Goal: Participate in discussion: Engage in conversation with other users on a specific topic

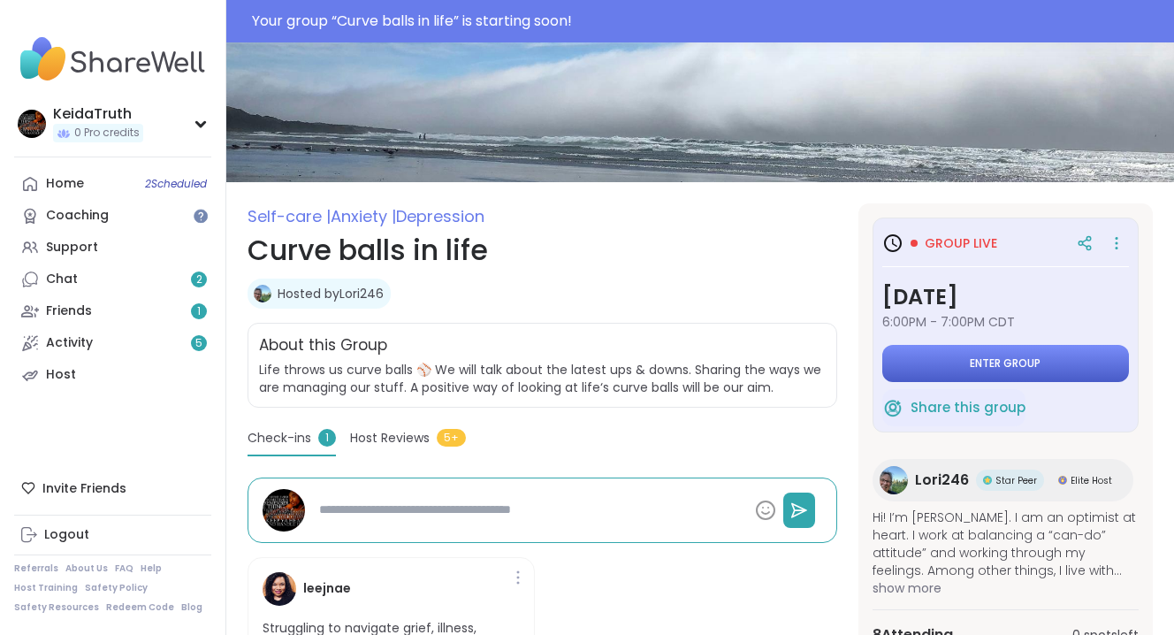
click at [1025, 363] on span "Enter group" at bounding box center [1005, 363] width 71 height 14
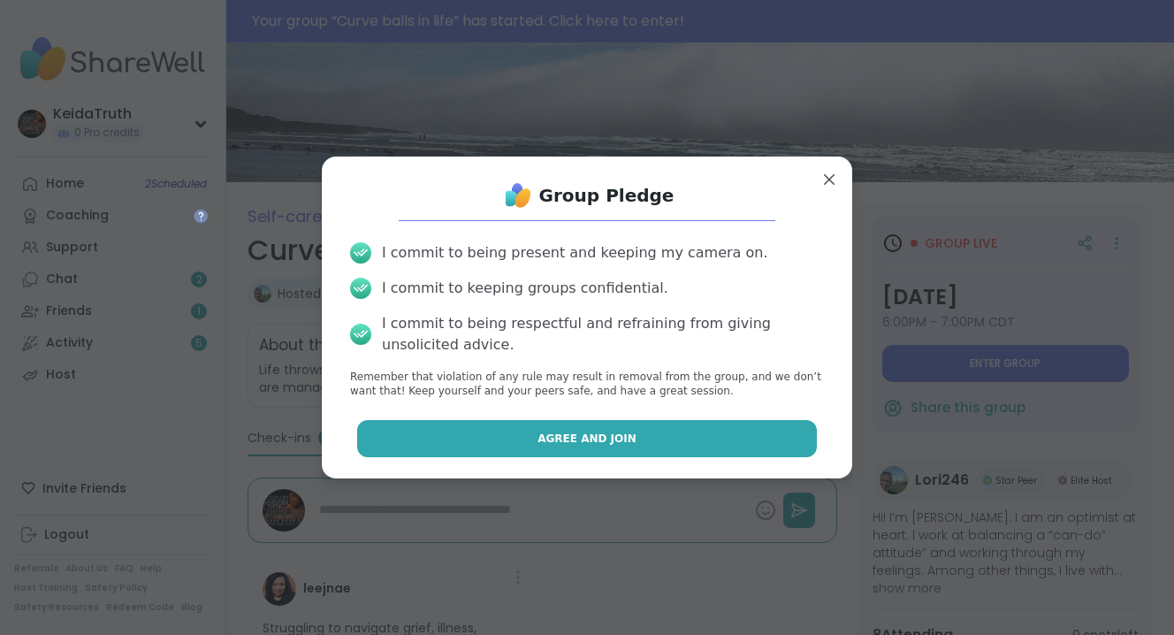
click at [660, 445] on button "Agree and Join" at bounding box center [587, 438] width 461 height 37
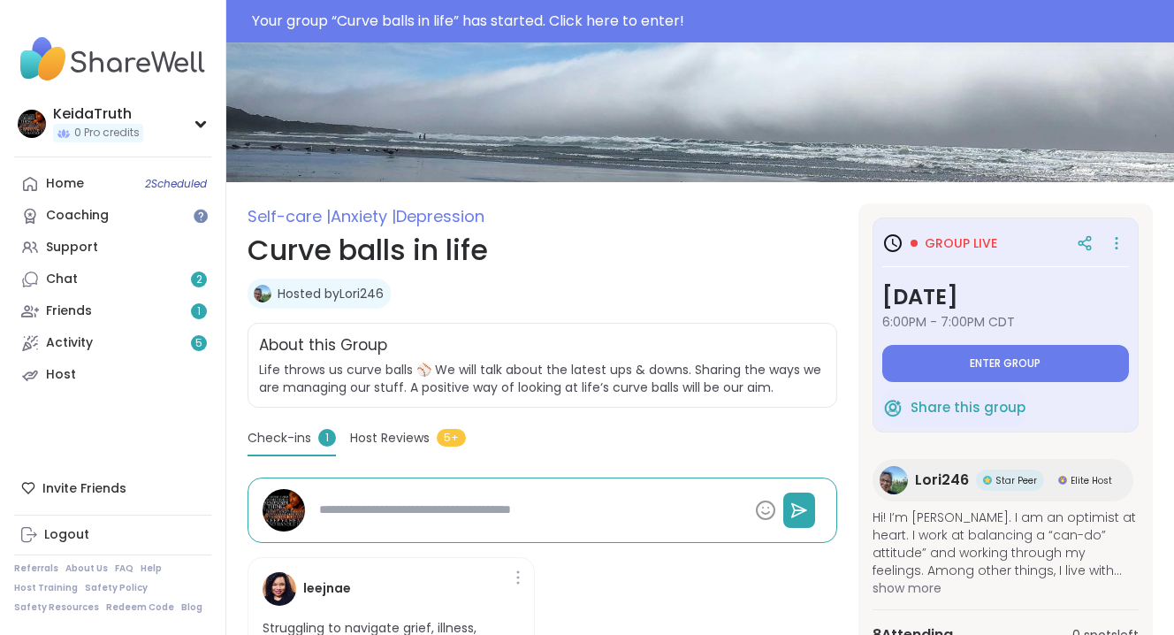
type textarea "*"
